Goal: Task Accomplishment & Management: Manage account settings

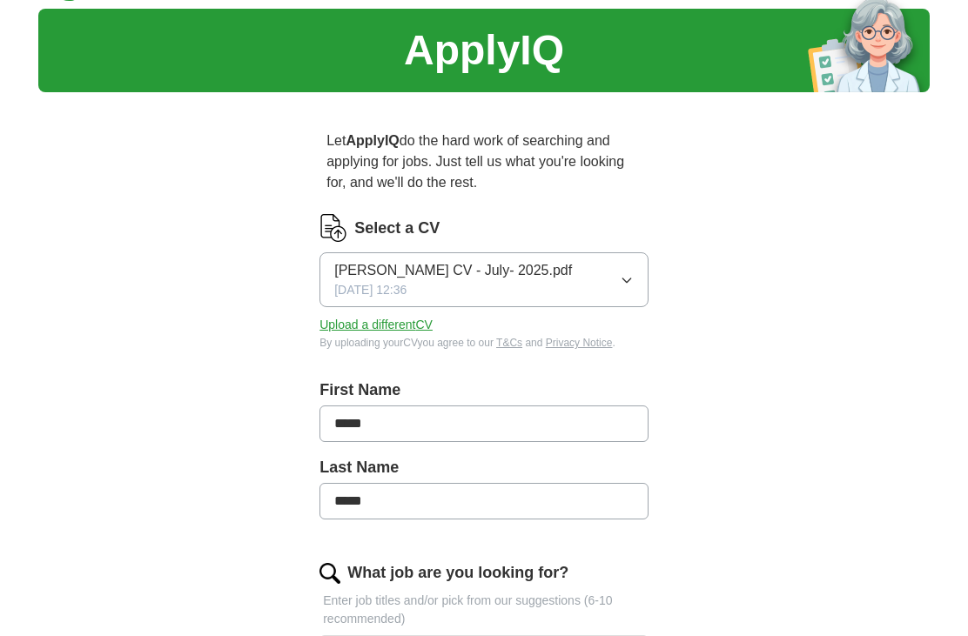
click at [621, 293] on button "[PERSON_NAME] CV - July- 2025.pdf [DATE] 12:36" at bounding box center [483, 280] width 329 height 55
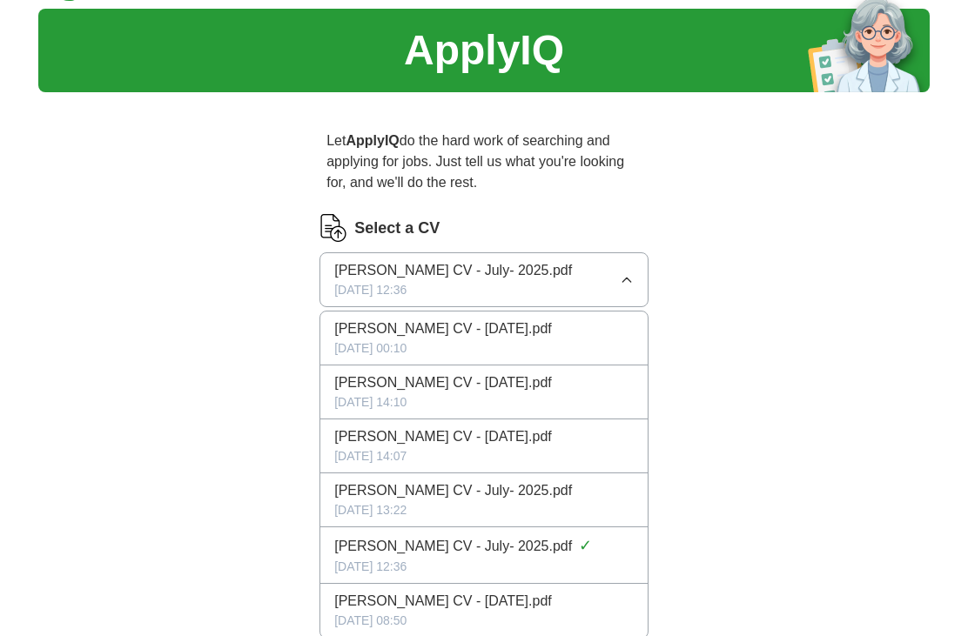
click at [527, 331] on span "[PERSON_NAME] CV - [DATE].pdf" at bounding box center [443, 329] width 218 height 21
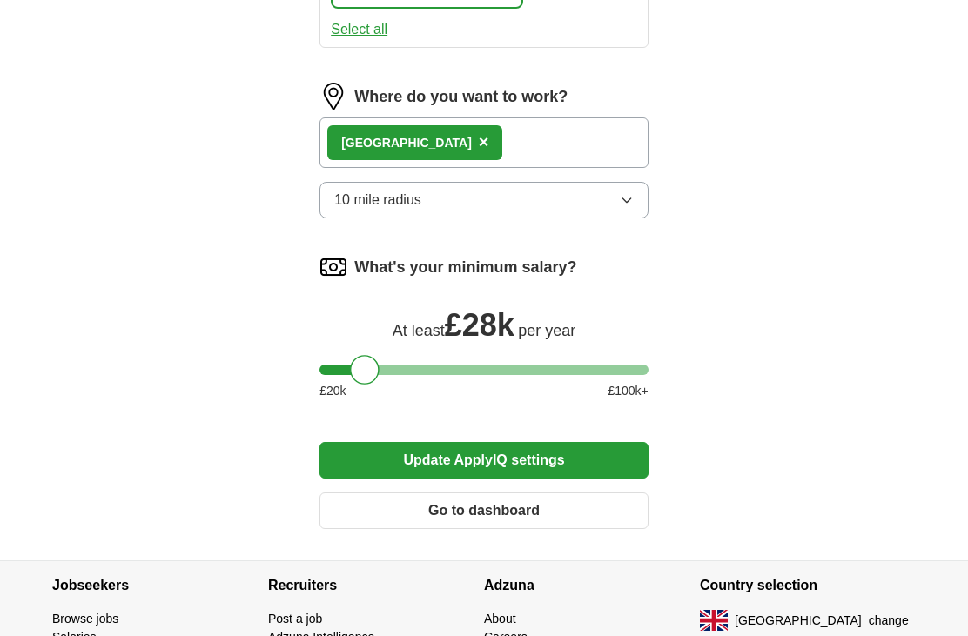
scroll to position [1576, 0]
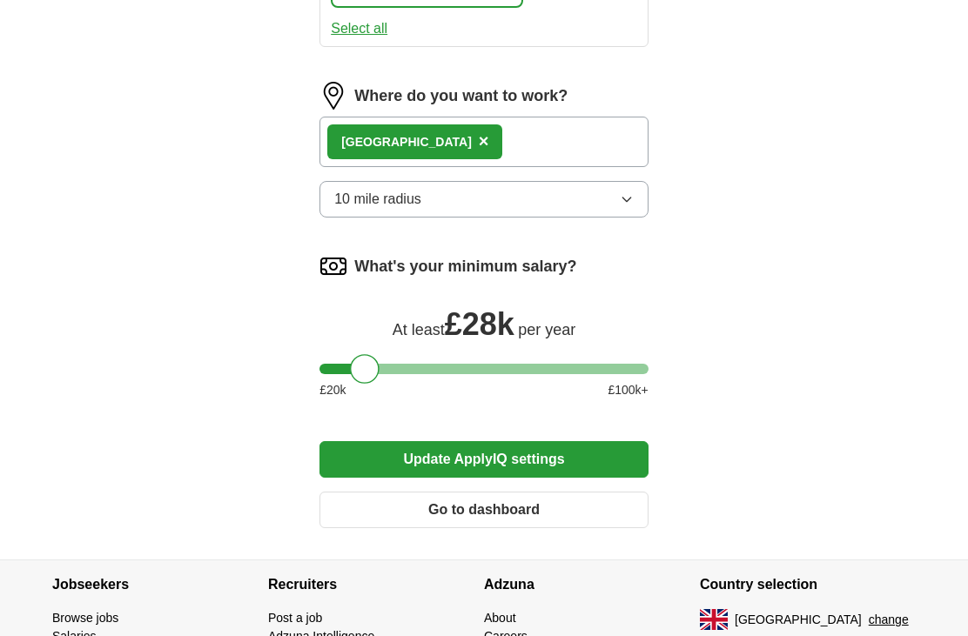
click at [562, 459] on button "Update ApplyIQ settings" at bounding box center [483, 459] width 329 height 37
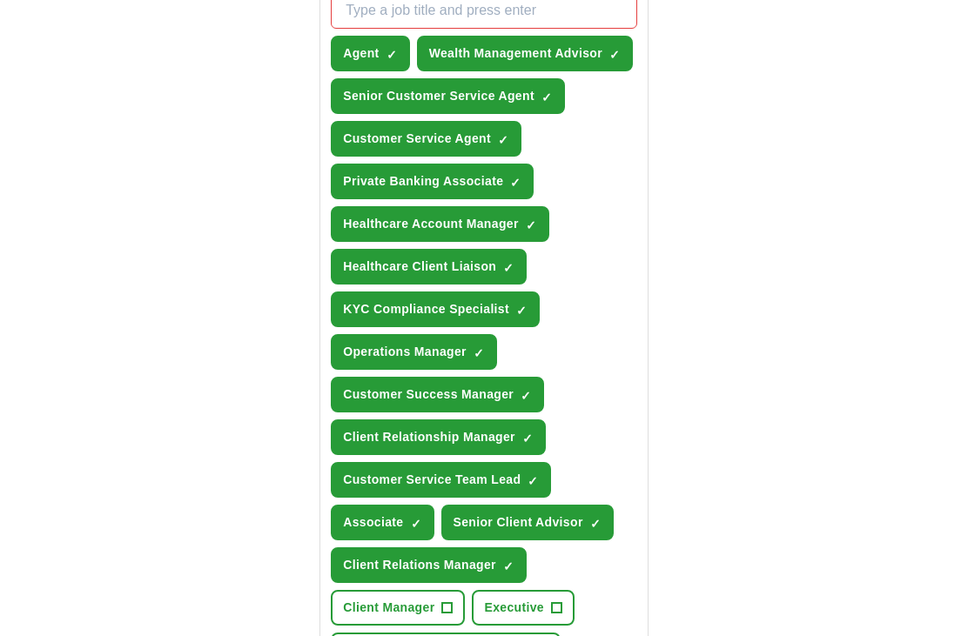
scroll to position [702, 0]
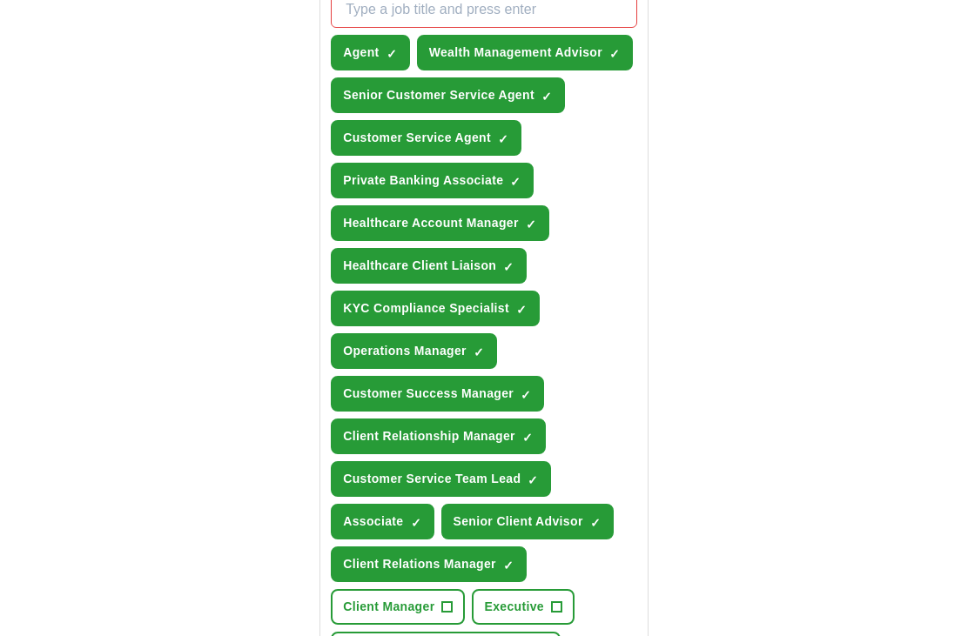
click at [536, 218] on span "✓" at bounding box center [531, 225] width 10 height 14
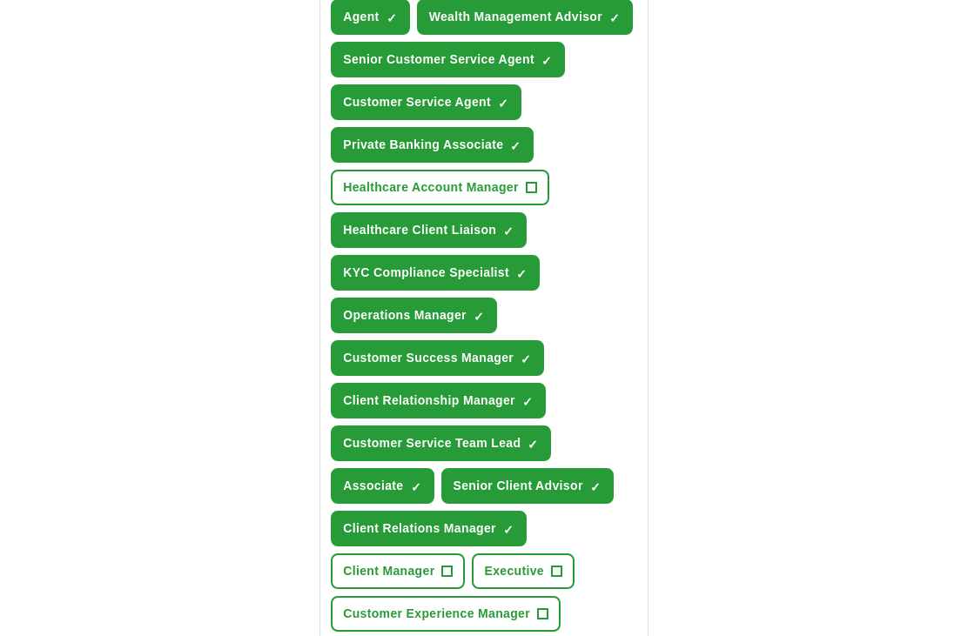
scroll to position [740, 0]
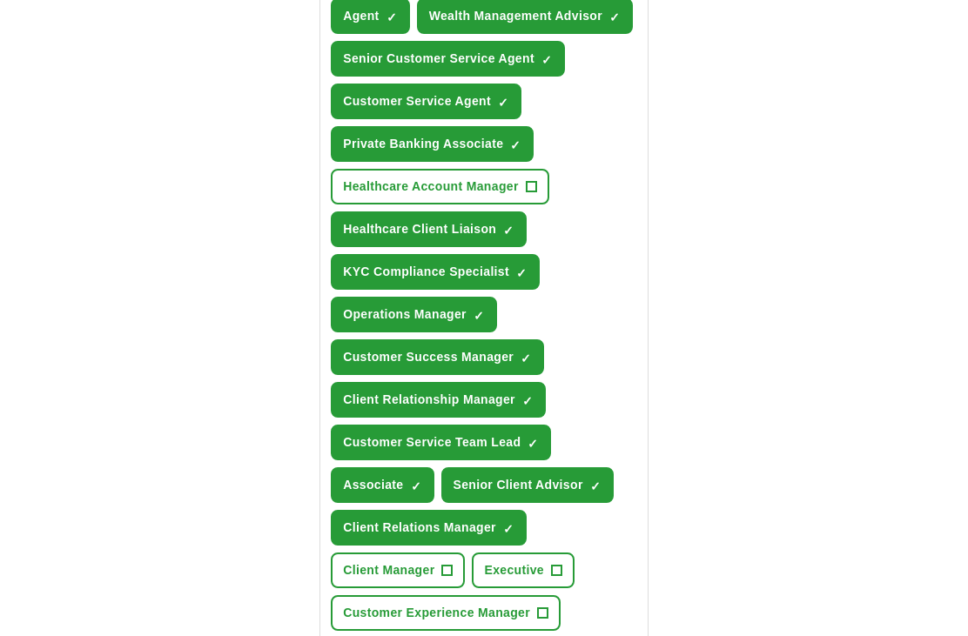
click at [593, 486] on span "✓" at bounding box center [595, 487] width 10 height 14
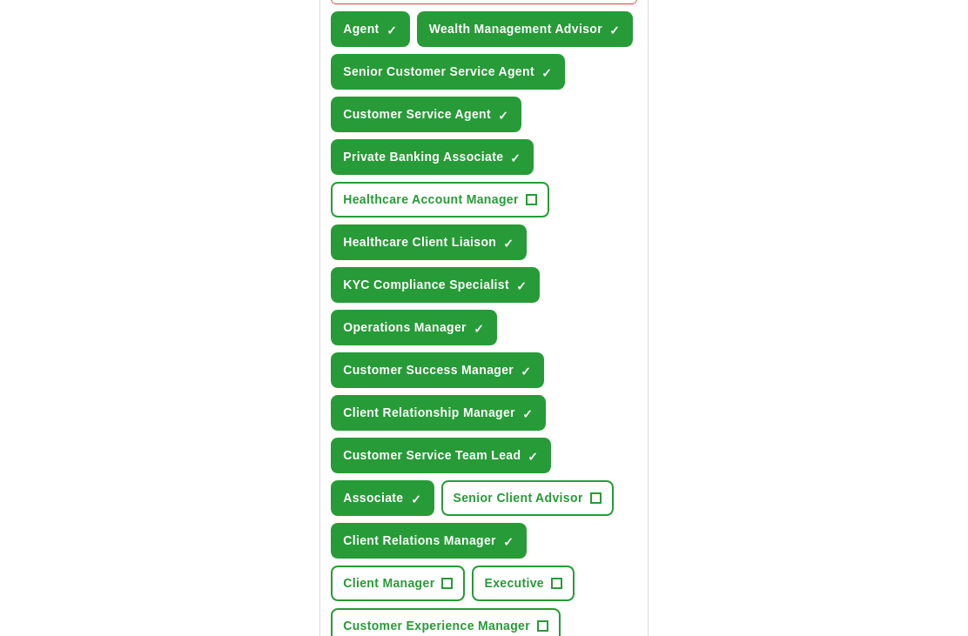
scroll to position [729, 0]
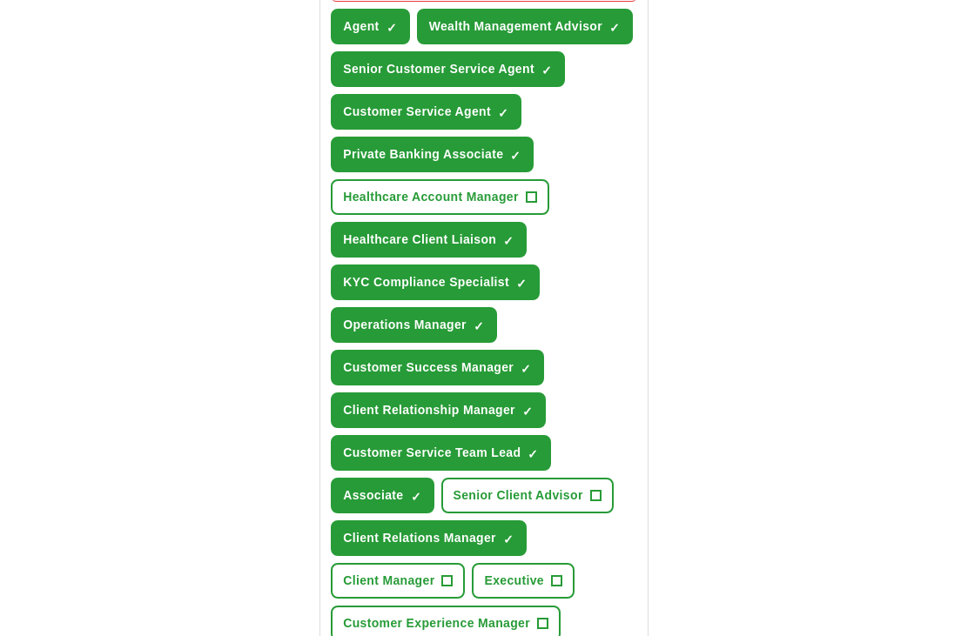
click at [505, 234] on span "✓" at bounding box center [508, 241] width 10 height 14
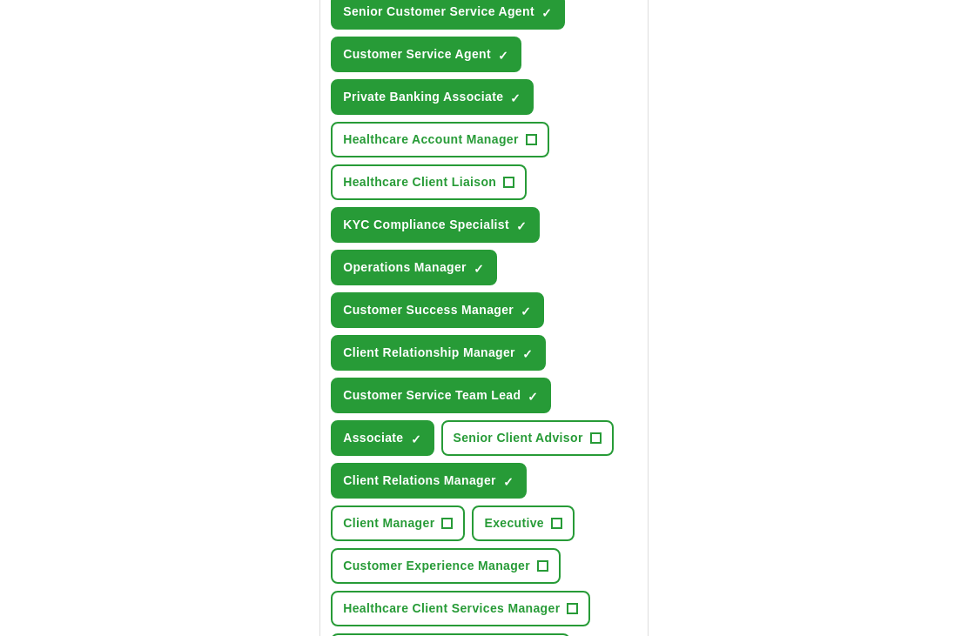
scroll to position [788, 0]
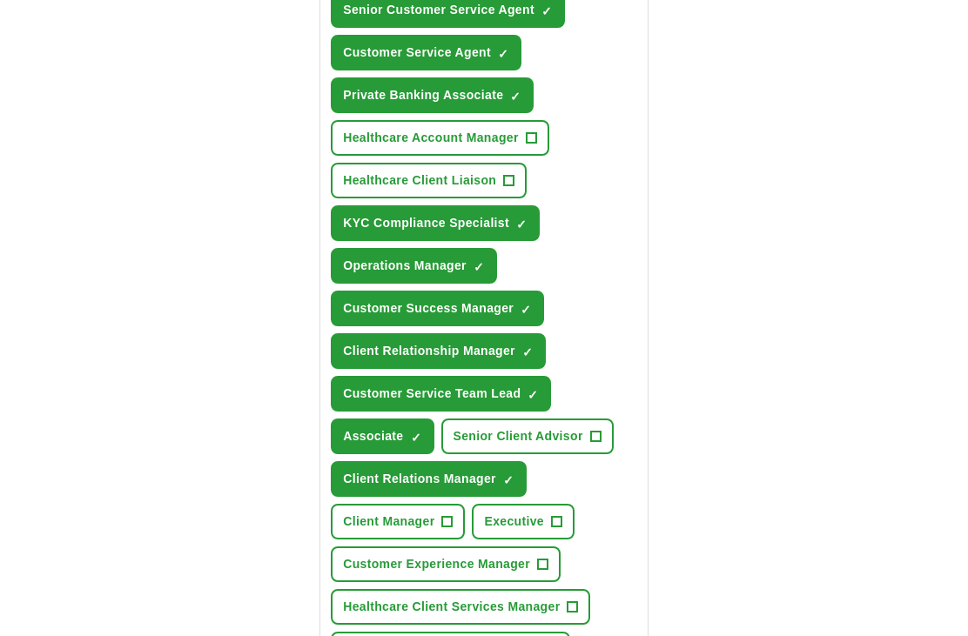
click at [508, 216] on span "KYC Compliance Specialist" at bounding box center [426, 224] width 166 height 18
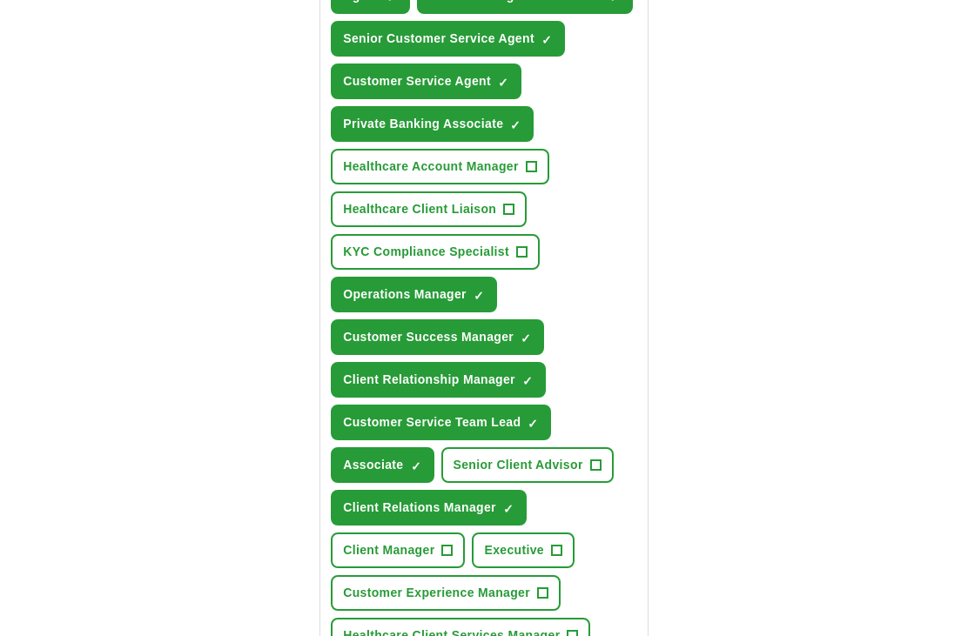
scroll to position [763, 0]
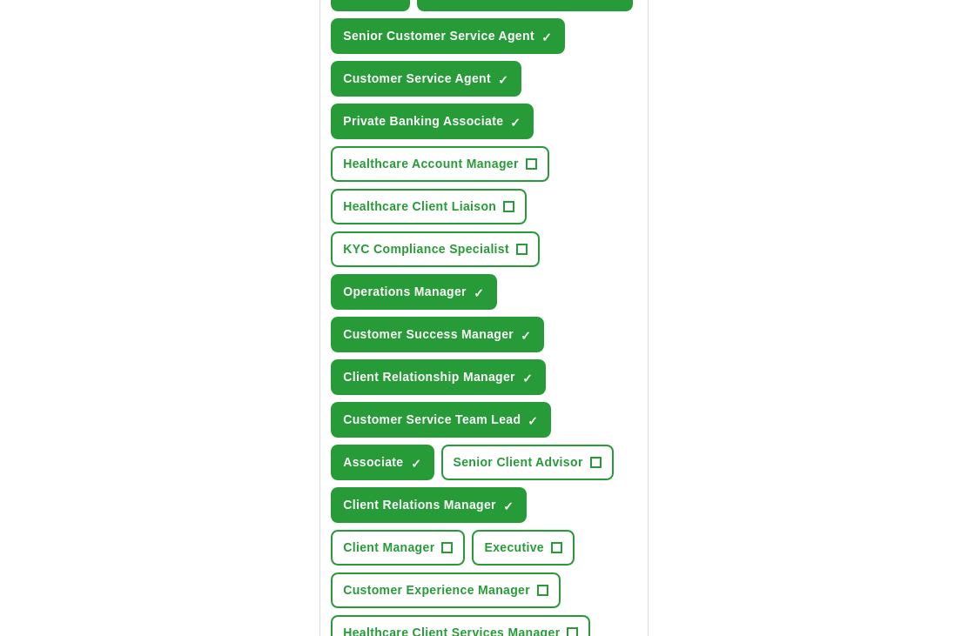
click at [529, 419] on span "✓" at bounding box center [532, 421] width 10 height 14
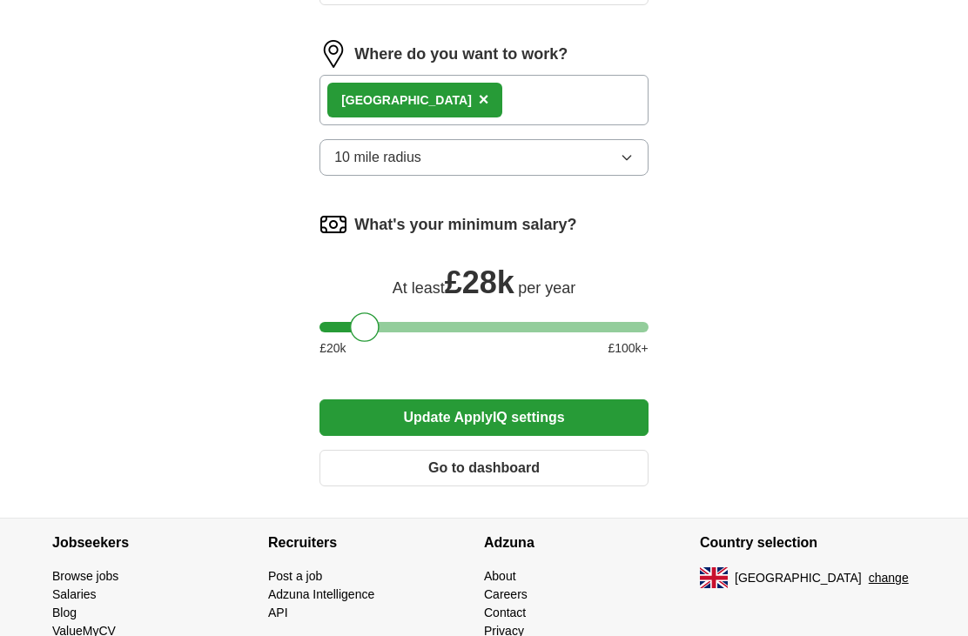
scroll to position [1638, 0]
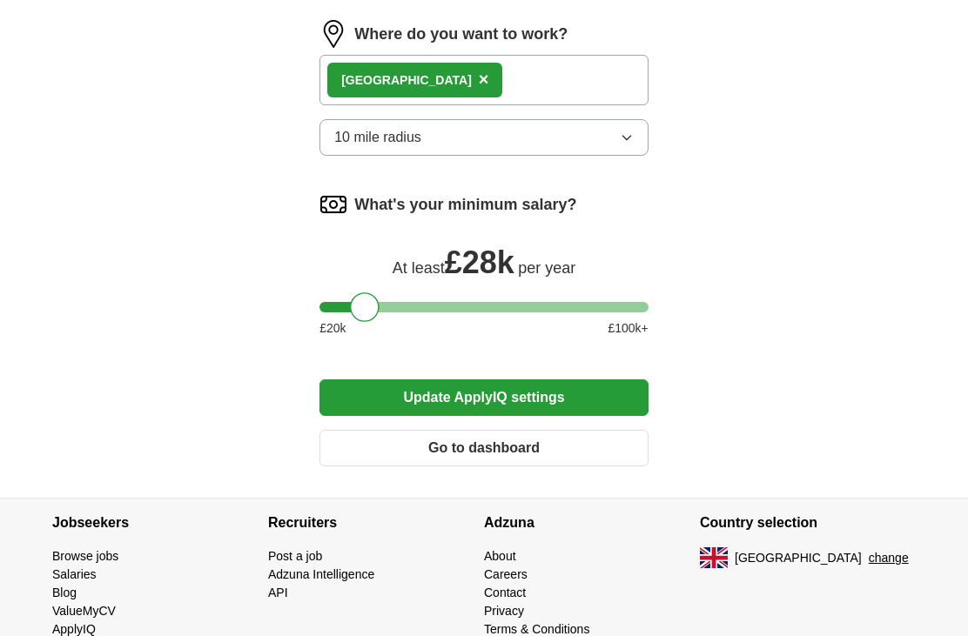
click at [578, 392] on button "Update ApplyIQ settings" at bounding box center [483, 398] width 329 height 37
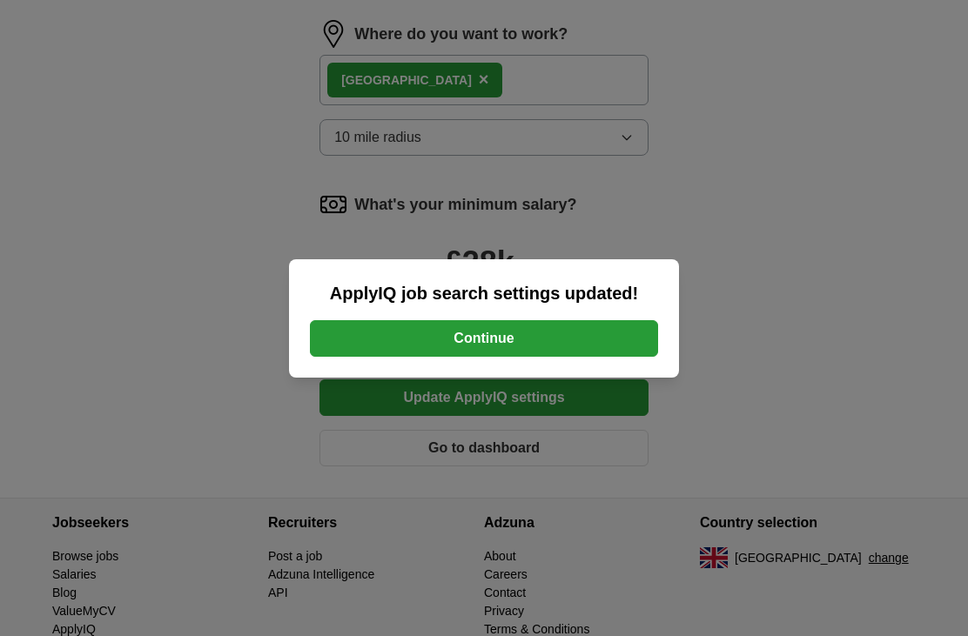
click at [595, 357] on button "Continue" at bounding box center [484, 338] width 348 height 37
